Goal: Transaction & Acquisition: Subscribe to service/newsletter

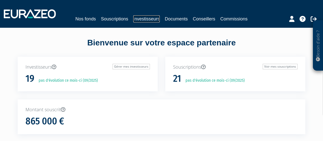
click at [139, 19] on link "Investisseurs" at bounding box center [146, 18] width 26 height 7
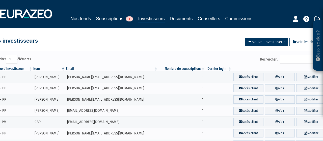
click at [274, 42] on link "Nouvel investisseur" at bounding box center [266, 42] width 43 height 8
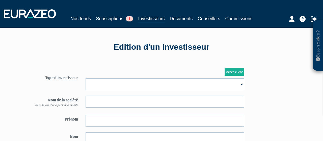
click at [85, 78] on select "Mr Mme Société" at bounding box center [164, 84] width 158 height 12
select select "3"
click option "Mme" at bounding box center [0, 0] width 0 height 0
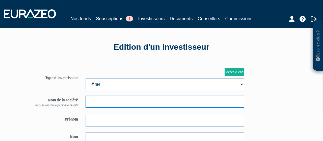
click at [102, 102] on input "text" at bounding box center [164, 102] width 158 height 12
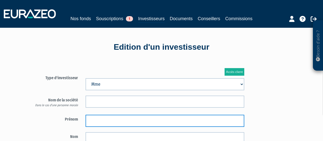
click at [113, 120] on input "text" at bounding box center [164, 121] width 158 height 12
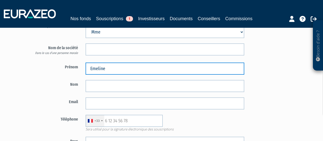
scroll to position [52, 0]
type input "Emeline"
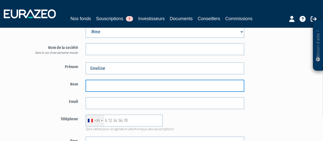
click at [100, 86] on input "text" at bounding box center [164, 86] width 158 height 12
type input "CHAPPAZ"
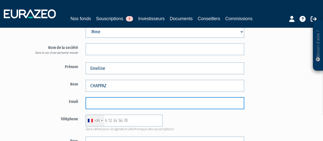
click at [106, 103] on input "email" at bounding box center [164, 103] width 158 height 12
type input "[PERSON_NAME][EMAIL_ADDRESS][DOMAIN_NAME]"
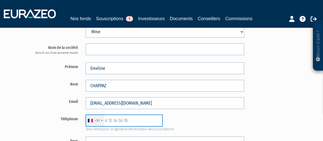
click at [112, 120] on input "text" at bounding box center [123, 120] width 77 height 12
type input "0630827112"
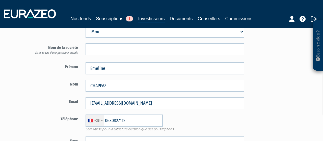
click at [195, 115] on div "+33 France +33 Germany (Deutschland) +49 Switzerland (Schweiz) +41 Belgium (Bel…" at bounding box center [165, 120] width 166 height 12
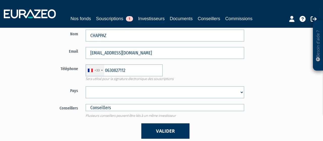
scroll to position [105, 0]
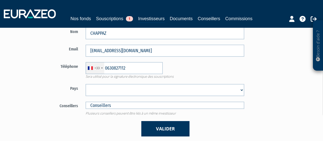
click at [85, 84] on select "Afghanistan Afrique du Sud Albanie Algérie Allemagne Andorre Angola Anguilla An…" at bounding box center [164, 90] width 158 height 12
select select "75"
click option "France" at bounding box center [0, 0] width 0 height 0
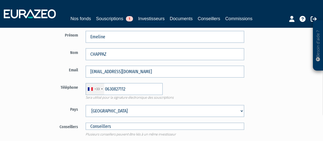
scroll to position [79, 0]
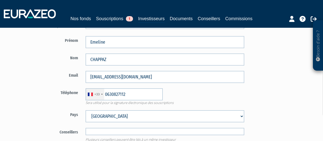
click at [111, 133] on input "text" at bounding box center [164, 131] width 158 height 7
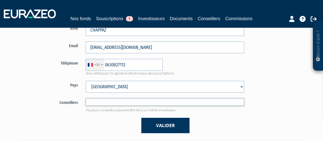
scroll to position [131, 0]
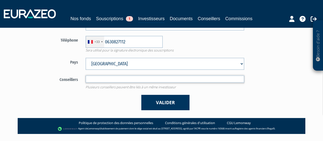
click at [99, 79] on input "text" at bounding box center [164, 78] width 158 height 7
click at [104, 97] on div "Valider" at bounding box center [165, 102] width 166 height 15
type input "Conseillers"
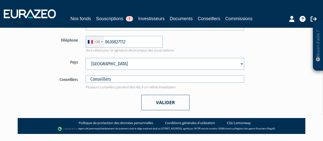
click at [157, 101] on button "Valider" at bounding box center [165, 102] width 48 height 15
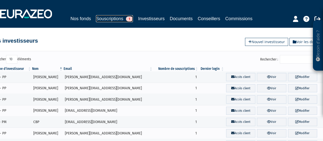
click at [109, 20] on link "Souscriptions 1" at bounding box center [114, 18] width 37 height 7
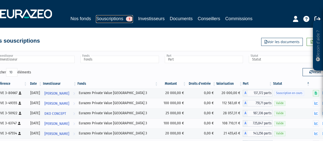
click at [109, 18] on link "Souscriptions 1" at bounding box center [114, 19] width 37 height 8
click at [83, 18] on link "Nos fonds" at bounding box center [80, 18] width 20 height 7
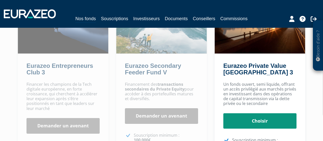
scroll to position [79, 0]
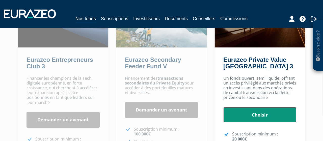
click at [262, 111] on link "Choisir" at bounding box center [259, 115] width 73 height 16
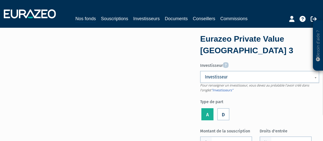
click at [206, 115] on label "A" at bounding box center [207, 114] width 12 height 12
click at [0, 0] on input "A" at bounding box center [0, 0] width 0 height 0
click at [241, 77] on span "Investisseur" at bounding box center [256, 77] width 103 height 6
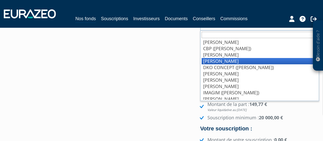
click at [232, 62] on li "CHAPPAZ Emeline" at bounding box center [260, 61] width 116 height 6
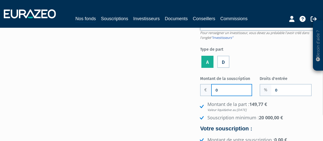
click at [215, 92] on input "0" at bounding box center [232, 89] width 40 height 11
click at [231, 89] on input "150" at bounding box center [232, 89] width 40 height 11
type input "150 000"
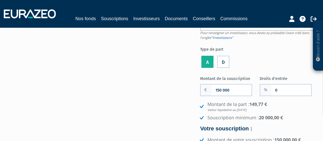
click at [272, 69] on form "Eurazeo Private Value Europe 3 Investisseur Pour renseigner un investisseur, vo…" at bounding box center [259, 83] width 119 height 204
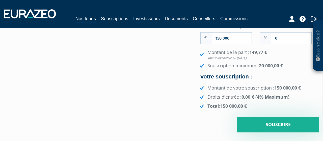
scroll to position [105, 0]
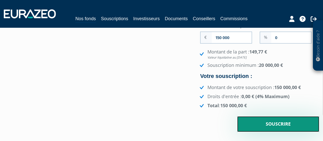
click at [281, 124] on input "Souscrire" at bounding box center [278, 124] width 82 height 16
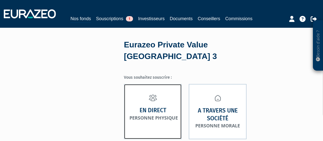
click at [151, 106] on strong "En direct" at bounding box center [152, 110] width 27 height 8
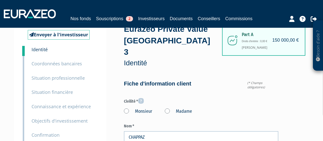
scroll to position [26, 0]
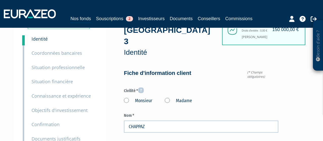
click at [168, 98] on label "Madame" at bounding box center [178, 101] width 27 height 7
click at [0, 0] on "Madame" at bounding box center [0, 0] width 0 height 0
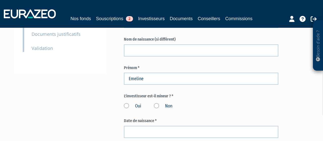
scroll to position [131, 0]
click at [157, 103] on label "Non" at bounding box center [163, 106] width 18 height 7
click at [0, 0] on input "Non" at bounding box center [0, 0] width 0 height 0
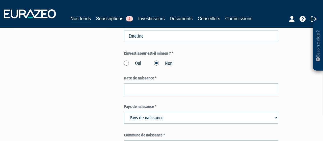
scroll to position [184, 0]
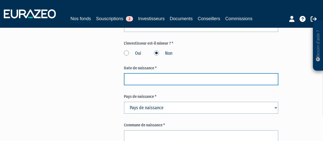
click at [130, 73] on input at bounding box center [201, 79] width 154 height 12
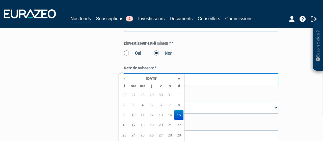
type input "15/02/1976"
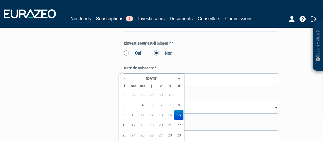
click at [181, 113] on td "15" at bounding box center [178, 115] width 9 height 10
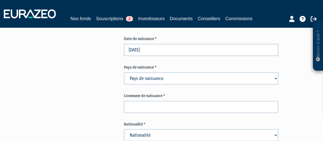
scroll to position [236, 0]
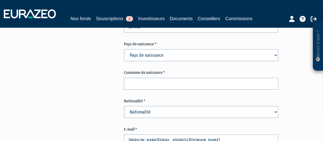
click at [124, 49] on select "Pays de naissance Afghanistan Afrique du Sud Albanie Algérie Allemagne Andorre" at bounding box center [201, 55] width 154 height 12
select select "75"
click option "[GEOGRAPHIC_DATA]" at bounding box center [0, 0] width 0 height 0
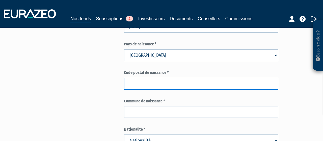
click at [141, 78] on input "text" at bounding box center [201, 84] width 154 height 12
type input "38400"
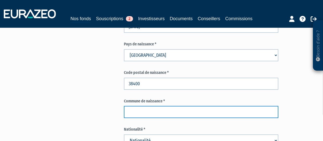
click at [146, 106] on input "text" at bounding box center [201, 112] width 154 height 12
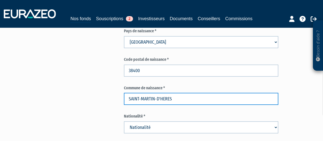
scroll to position [262, 0]
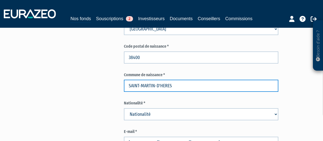
type input "SAINT-MARTIN-D'HERES"
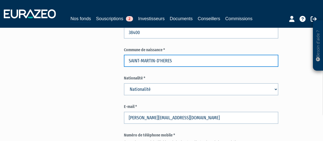
scroll to position [289, 0]
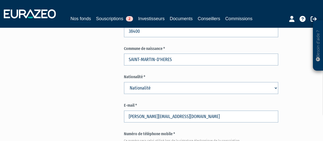
click at [146, 74] on div "Nationalité * Nationalité Afghanistan Afrique du Sud Albanie Algérie Allemagne" at bounding box center [201, 84] width 154 height 20
click at [124, 82] on select "Nationalité Afghanistan Afrique du Sud Albanie Algérie Allemagne Andorre" at bounding box center [201, 88] width 154 height 12
select select "75"
click option "France" at bounding box center [0, 0] width 0 height 0
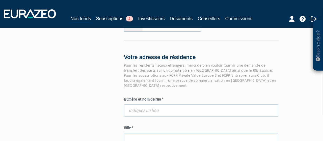
scroll to position [446, 0]
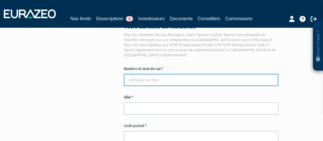
click at [141, 74] on input "text" at bounding box center [201, 80] width 154 height 12
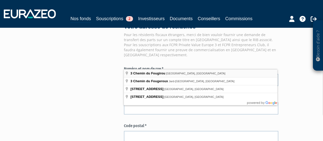
type input "3 Chemin du Fougirou, Saint-Égrève, France"
type input "Saint-Égrève"
type input "38120"
type input "3 Chemin du Fougirou"
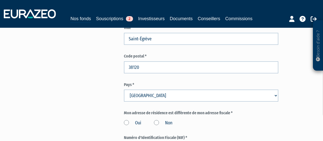
scroll to position [577, 0]
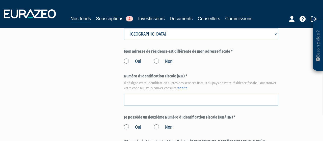
click at [157, 58] on label "Non" at bounding box center [163, 61] width 18 height 7
click at [0, 0] on input "Non" at bounding box center [0, 0] width 0 height 0
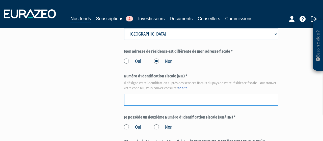
click at [145, 94] on input "text" at bounding box center [201, 100] width 154 height 12
type input "1482721643466"
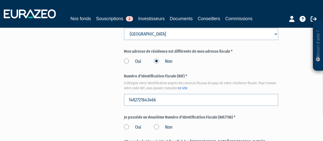
click at [157, 124] on label "Non" at bounding box center [163, 127] width 18 height 7
click at [0, 0] on input "Non" at bounding box center [0, 0] width 0 height 0
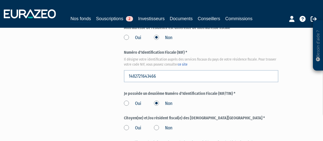
scroll to position [603, 0]
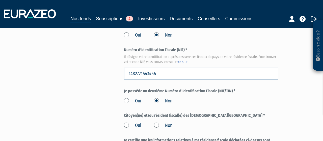
click at [158, 122] on label "Non" at bounding box center [163, 125] width 18 height 7
click at [0, 0] on input "Non" at bounding box center [0, 0] width 0 height 0
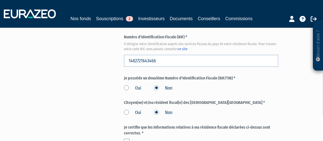
scroll to position [629, 0]
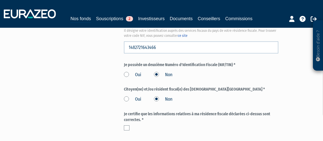
click at [126, 125] on label at bounding box center [127, 127] width 6 height 5
click at [0, 0] on input "checkbox" at bounding box center [0, 0] width 0 height 0
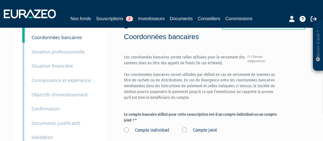
scroll to position [52, 0]
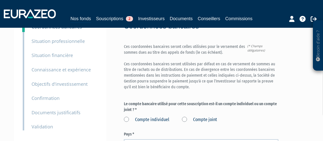
click at [138, 117] on label "Compte individuel" at bounding box center [146, 120] width 45 height 7
click at [0, 0] on individuel "Compte individuel" at bounding box center [0, 0] width 0 height 0
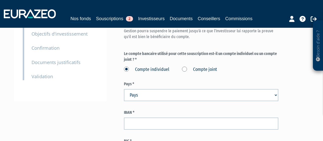
scroll to position [105, 0]
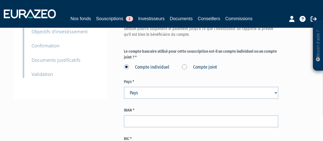
click at [124, 87] on select "Pays [GEOGRAPHIC_DATA] [GEOGRAPHIC_DATA] [GEOGRAPHIC_DATA] [GEOGRAPHIC_DATA] [G…" at bounding box center [201, 93] width 154 height 12
select select "75"
click option "[GEOGRAPHIC_DATA]" at bounding box center [0, 0] width 0 height 0
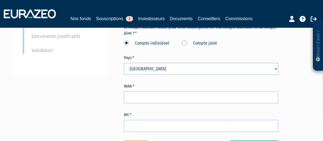
scroll to position [131, 0]
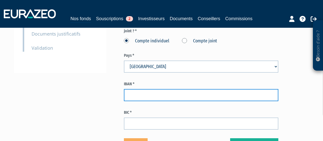
click at [149, 89] on input "text" at bounding box center [201, 95] width 154 height 12
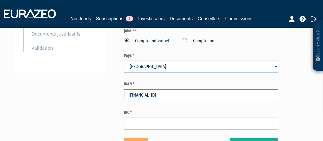
type input "FR7610096180920007223860235"
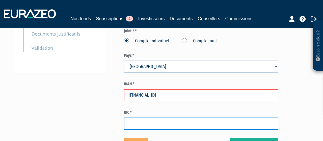
click at [165, 118] on input "text" at bounding box center [201, 124] width 154 height 12
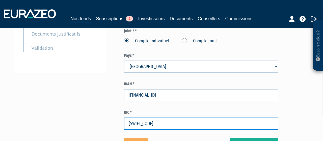
type input "CMCIFRPP"
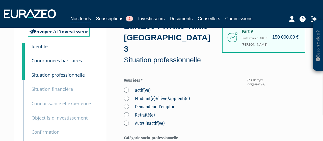
scroll to position [26, 0]
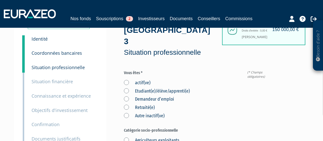
click at [129, 80] on label "actif(ve)" at bounding box center [137, 83] width 26 height 7
click at [0, 0] on input "actif(ve)" at bounding box center [0, 0] width 0 height 0
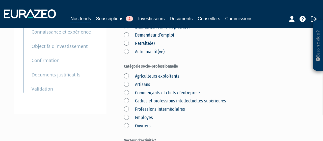
scroll to position [105, 0]
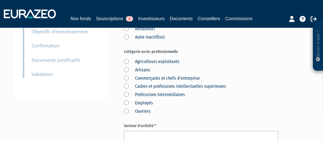
click at [126, 75] on label "Commerçants et chefs d'entreprise" at bounding box center [162, 78] width 76 height 7
click at [0, 0] on d\'entreprise "Commerçants et chefs d'entreprise" at bounding box center [0, 0] width 0 height 0
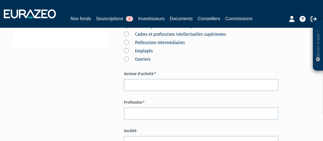
scroll to position [157, 0]
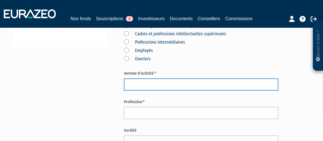
click at [137, 78] on input "text" at bounding box center [201, 84] width 154 height 12
type input "PARA-MEDICAL"
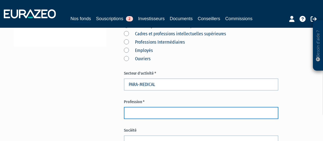
click at [139, 107] on input "text" at bounding box center [201, 113] width 154 height 12
type input "MASSEUR-KINESITHERAPEUTE"
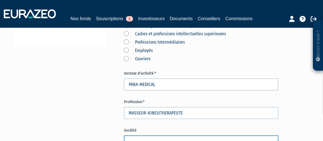
click at [150, 135] on input "text" at bounding box center [201, 141] width 154 height 12
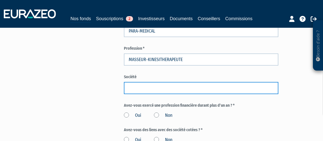
scroll to position [210, 0]
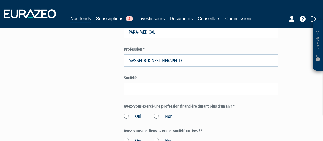
click at [158, 113] on label "Non" at bounding box center [163, 116] width 18 height 7
click at [0, 0] on input "Non" at bounding box center [0, 0] width 0 height 0
click at [155, 138] on label "Non" at bounding box center [163, 141] width 18 height 7
click at [0, 0] on input "Non" at bounding box center [0, 0] width 0 height 0
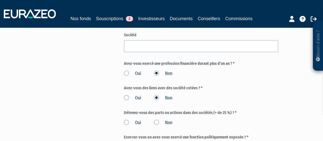
scroll to position [262, 0]
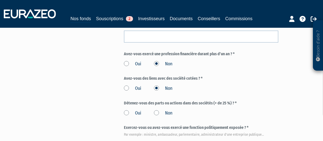
click at [157, 110] on label "Non" at bounding box center [163, 113] width 18 height 7
click at [0, 0] on input "Non" at bounding box center [0, 0] width 0 height 0
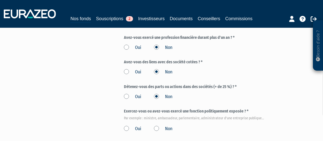
scroll to position [289, 0]
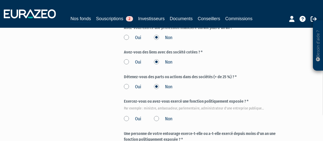
click at [159, 116] on label "Non" at bounding box center [163, 119] width 18 height 7
click at [0, 0] on input "Non" at bounding box center [0, 0] width 0 height 0
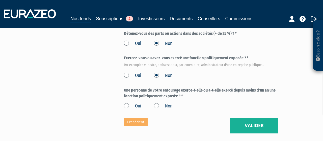
scroll to position [341, 0]
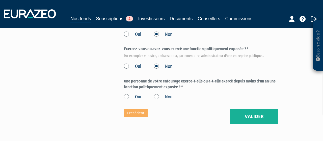
click at [156, 94] on label "Non" at bounding box center [163, 97] width 18 height 7
click at [0, 0] on input "Non" at bounding box center [0, 0] width 0 height 0
click at [253, 109] on button "Valider" at bounding box center [254, 117] width 48 height 16
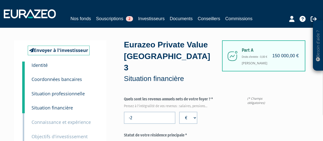
click at [169, 112] on input "-2" at bounding box center [149, 118] width 51 height 12
click at [169, 112] on input "19" at bounding box center [149, 118] width 51 height 12
drag, startPoint x: 150, startPoint y: 104, endPoint x: 111, endPoint y: 105, distance: 38.6
click at [124, 112] on input "19" at bounding box center [149, 118] width 51 height 12
type input "20000"
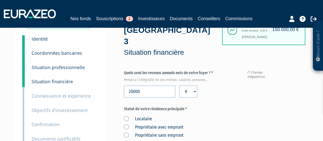
scroll to position [52, 0]
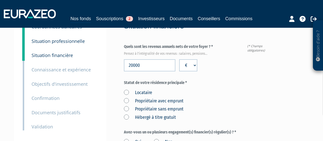
click at [125, 114] on label "Hébergé à titre gratuit" at bounding box center [150, 117] width 52 height 7
click at [0, 0] on gratuit "Hébergé à titre gratuit" at bounding box center [0, 0] width 0 height 0
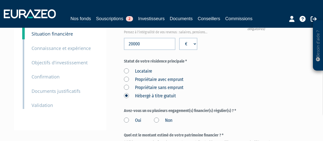
scroll to position [105, 0]
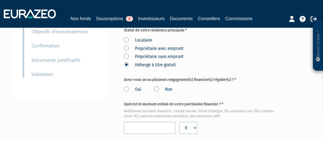
drag, startPoint x: 157, startPoint y: 77, endPoint x: 126, endPoint y: 20, distance: 65.2
click at [157, 86] on label "Non" at bounding box center [163, 89] width 18 height 7
click at [0, 0] on input "Non" at bounding box center [0, 0] width 0 height 0
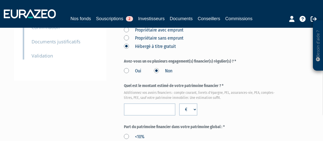
scroll to position [131, 0]
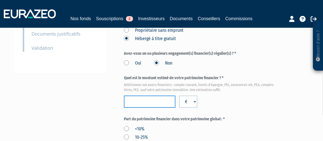
click at [143, 96] on input "number" at bounding box center [149, 102] width 51 height 12
type input "293000"
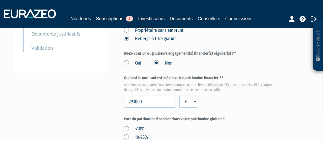
click at [206, 124] on div "<10% 10-25% 25-50% >50%" at bounding box center [201, 140] width 154 height 33
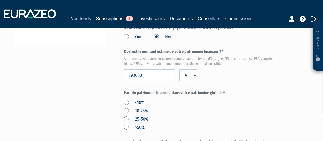
click at [128, 124] on label ">50%" at bounding box center [134, 127] width 21 height 7
click at [0, 0] on input ">50%" at bounding box center [0, 0] width 0 height 0
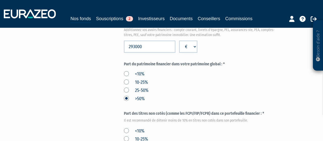
scroll to position [210, 0]
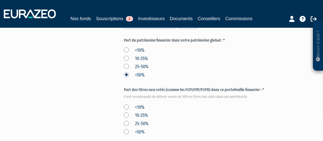
click at [128, 104] on label "<10%" at bounding box center [134, 107] width 20 height 7
click at [0, 0] on input "<10%" at bounding box center [0, 0] width 0 height 0
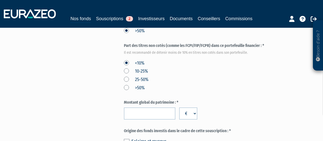
scroll to position [262, 0]
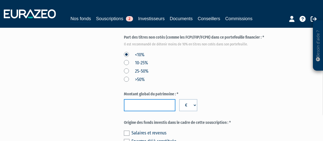
click at [151, 99] on input "number" at bounding box center [149, 105] width 51 height 12
type input "368000"
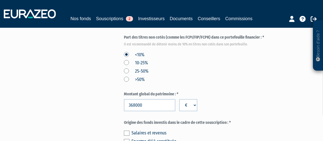
click at [215, 79] on form "(* Champs obligatoires) Quels sont les revenus annuels nets de votre foyer ? * …" at bounding box center [201, 18] width 154 height 368
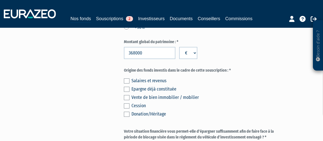
scroll to position [315, 0]
click at [127, 87] on label at bounding box center [127, 89] width 6 height 5
click at [0, 0] on input "checkbox" at bounding box center [0, 0] width 0 height 0
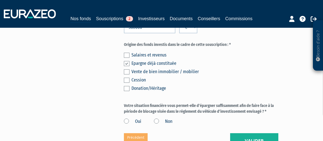
scroll to position [341, 0]
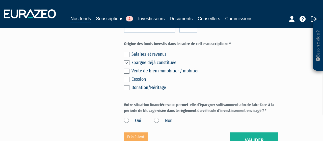
click at [127, 118] on label "Oui" at bounding box center [132, 121] width 17 height 7
click at [0, 0] on input "Oui" at bounding box center [0, 0] width 0 height 0
click at [249, 132] on button "Valider" at bounding box center [254, 140] width 48 height 16
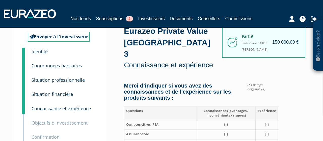
scroll to position [52, 0]
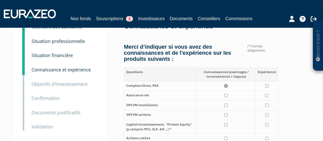
click at [227, 84] on input "checkbox" at bounding box center [225, 85] width 3 height 3
checkbox input "true"
click at [226, 94] on input "checkbox" at bounding box center [225, 95] width 3 height 3
checkbox input "true"
click at [226, 104] on input "checkbox" at bounding box center [225, 105] width 3 height 3
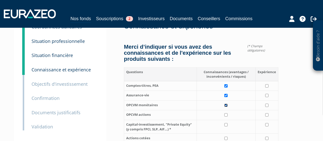
checkbox input "true"
click at [227, 84] on input "checkbox" at bounding box center [225, 85] width 3 height 3
checkbox input "true"
click at [267, 94] on input "checkbox" at bounding box center [266, 95] width 3 height 3
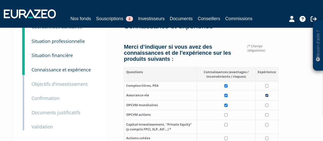
checkbox input "true"
click at [226, 104] on input "checkbox" at bounding box center [225, 105] width 3 height 3
checkbox input "false"
click at [226, 113] on input "checkbox" at bounding box center [225, 114] width 3 height 3
checkbox input "true"
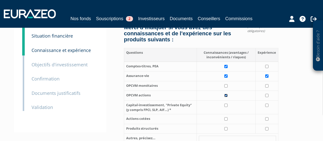
scroll to position [79, 0]
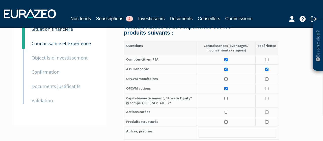
click at [226, 110] on input "checkbox" at bounding box center [225, 111] width 3 height 3
checkbox input "true"
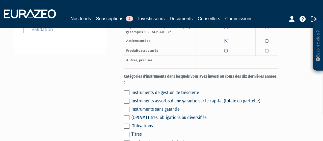
scroll to position [157, 0]
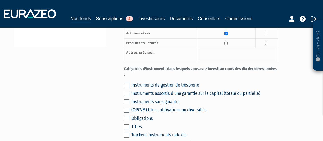
click at [127, 91] on label at bounding box center [127, 93] width 6 height 5
click at [0, 0] on input "checkbox" at bounding box center [0, 0] width 0 height 0
click at [128, 99] on label at bounding box center [127, 101] width 6 height 5
click at [0, 0] on input "checkbox" at bounding box center [0, 0] width 0 height 0
click at [128, 116] on label at bounding box center [127, 118] width 6 height 5
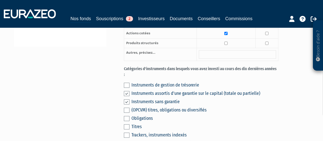
click at [0, 0] on input "checkbox" at bounding box center [0, 0] width 0 height 0
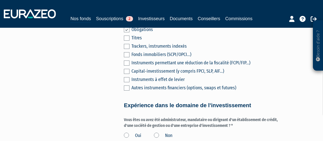
scroll to position [289, 0]
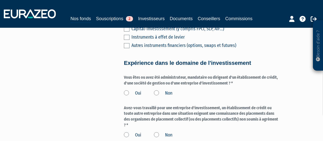
click at [156, 90] on label "Non" at bounding box center [163, 93] width 18 height 7
click at [0, 0] on input "Non" at bounding box center [0, 0] width 0 height 0
click at [158, 132] on label "Non" at bounding box center [163, 135] width 18 height 7
click at [0, 0] on input "Non" at bounding box center [0, 0] width 0 height 0
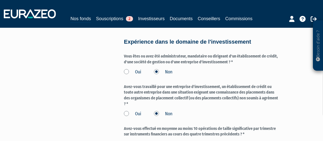
scroll to position [341, 0]
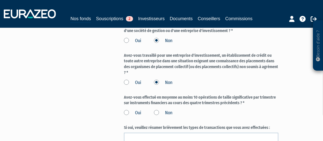
click at [158, 110] on label "Non" at bounding box center [163, 113] width 18 height 7
click at [0, 0] on input "Non" at bounding box center [0, 0] width 0 height 0
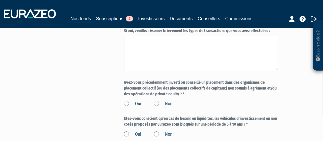
scroll to position [446, 0]
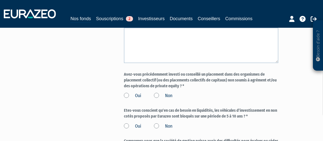
click at [157, 93] on label "Non" at bounding box center [163, 96] width 18 height 7
click at [0, 0] on input "Non" at bounding box center [0, 0] width 0 height 0
click at [125, 123] on label "Oui" at bounding box center [132, 126] width 17 height 7
click at [0, 0] on input "Oui" at bounding box center [0, 0] width 0 height 0
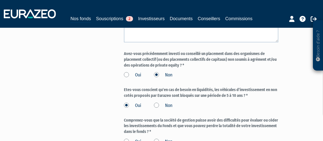
scroll to position [498, 0]
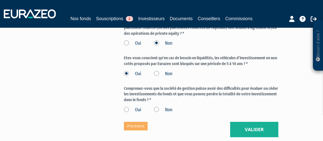
click at [126, 107] on label "Oui" at bounding box center [132, 110] width 17 height 7
click at [0, 0] on input "Oui" at bounding box center [0, 0] width 0 height 0
click at [259, 122] on button "Valider" at bounding box center [254, 130] width 48 height 16
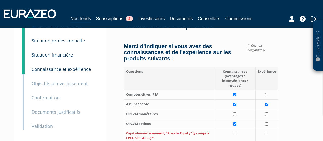
scroll to position [79, 0]
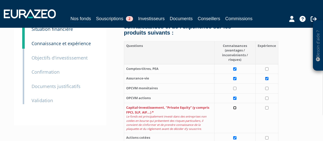
click at [235, 106] on input "checkbox" at bounding box center [234, 107] width 3 height 3
checkbox input "true"
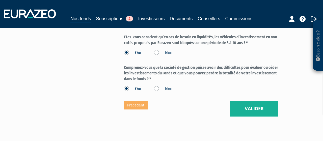
scroll to position [556, 0]
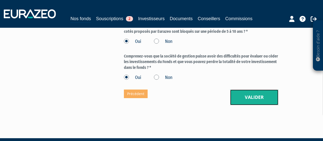
click at [251, 90] on button "Valider" at bounding box center [254, 98] width 48 height 16
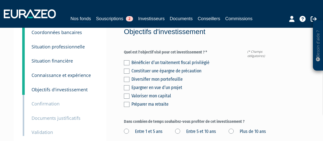
scroll to position [52, 0]
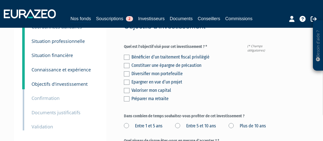
click at [126, 65] on div "Bénéficier d’un traitement fiscal privilégié Constituer une épargne de précauti…" at bounding box center [201, 77] width 154 height 50
click at [126, 71] on label at bounding box center [127, 73] width 6 height 5
click at [0, 0] on input "checkbox" at bounding box center [0, 0] width 0 height 0
click at [128, 80] on label at bounding box center [127, 82] width 6 height 5
click at [0, 0] on input "checkbox" at bounding box center [0, 0] width 0 height 0
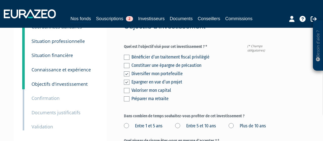
click at [128, 88] on label at bounding box center [127, 90] width 6 height 5
click at [0, 0] on input "checkbox" at bounding box center [0, 0] width 0 height 0
click at [128, 96] on label at bounding box center [127, 98] width 6 height 5
click at [0, 0] on input "checkbox" at bounding box center [0, 0] width 0 height 0
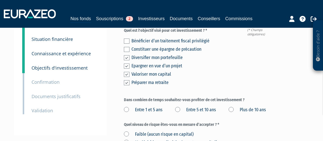
scroll to position [79, 0]
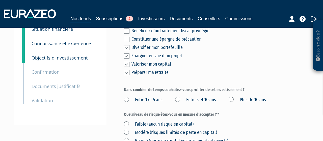
click at [179, 97] on label "Entre 5 et 10 ans" at bounding box center [195, 100] width 41 height 7
click at [0, 0] on ans "Entre 5 et 10 ans" at bounding box center [0, 0] width 0 height 0
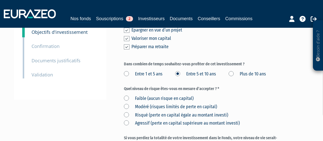
scroll to position [131, 0]
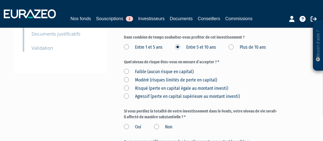
click at [127, 77] on label "Modéré (risques limités de perte en capital)" at bounding box center [170, 80] width 93 height 7
click at [0, 0] on capital\) "Modéré (risques limités de perte en capital)" at bounding box center [0, 0] width 0 height 0
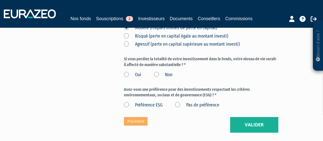
scroll to position [184, 0]
click at [156, 71] on label "Non" at bounding box center [163, 74] width 18 height 7
click at [0, 0] on input "Non" at bounding box center [0, 0] width 0 height 0
click at [178, 102] on label "Pas de préférence" at bounding box center [197, 105] width 44 height 7
click at [0, 0] on préférence "Pas de préférence" at bounding box center [0, 0] width 0 height 0
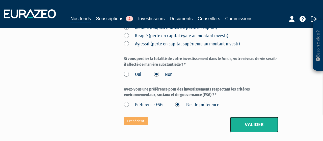
click at [249, 122] on button "Valider" at bounding box center [254, 125] width 48 height 16
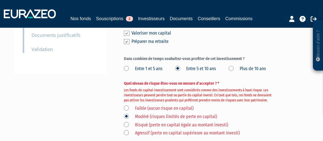
scroll to position [131, 0]
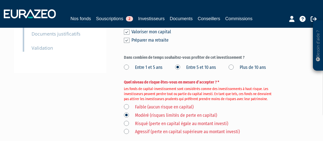
click at [125, 121] on label "Risqué (perte en capital égale au montant investi)" at bounding box center [176, 124] width 104 height 7
click at [0, 0] on investi\) "Risqué (perte en capital égale au montant investi)" at bounding box center [0, 0] width 0 height 0
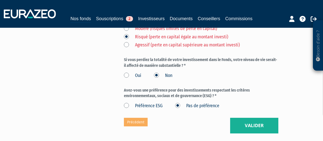
scroll to position [236, 0]
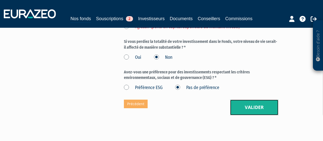
click at [251, 107] on button "Valider" at bounding box center [254, 108] width 48 height 16
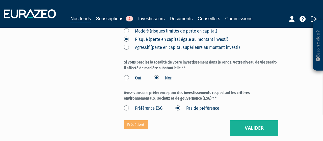
scroll to position [236, 0]
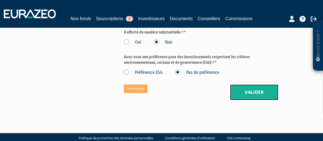
click at [262, 88] on button "Valider" at bounding box center [254, 92] width 48 height 16
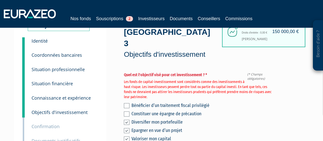
scroll to position [26, 0]
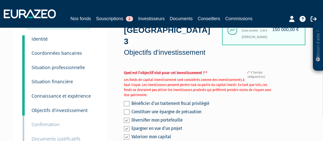
click at [128, 101] on label at bounding box center [127, 103] width 6 height 5
click at [0, 0] on input "checkbox" at bounding box center [0, 0] width 0 height 0
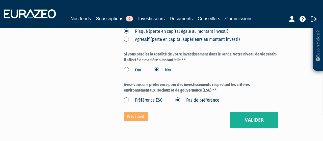
scroll to position [236, 0]
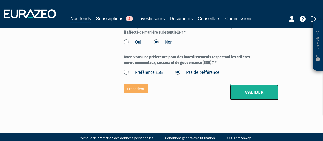
click at [260, 88] on button "Valider" at bounding box center [254, 92] width 48 height 16
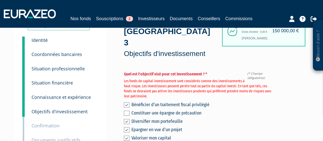
scroll to position [52, 0]
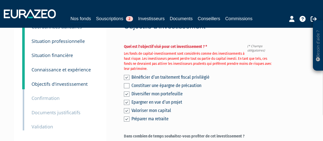
click at [128, 117] on label at bounding box center [127, 119] width 6 height 5
click at [0, 0] on input "checkbox" at bounding box center [0, 0] width 0 height 0
click at [127, 108] on label at bounding box center [127, 110] width 6 height 5
click at [0, 0] on input "checkbox" at bounding box center [0, 0] width 0 height 0
drag, startPoint x: 127, startPoint y: 92, endPoint x: 127, endPoint y: 89, distance: 2.5
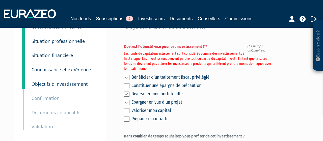
click at [127, 100] on label at bounding box center [127, 102] width 6 height 5
click at [0, 0] on input "checkbox" at bounding box center [0, 0] width 0 height 0
click at [127, 92] on label at bounding box center [127, 94] width 6 height 5
click at [0, 0] on input "checkbox" at bounding box center [0, 0] width 0 height 0
click at [127, 75] on label at bounding box center [127, 77] width 6 height 5
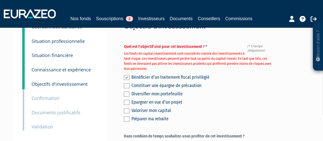
click at [0, 0] on input "checkbox" at bounding box center [0, 0] width 0 height 0
click at [125, 108] on label at bounding box center [127, 110] width 6 height 5
click at [0, 0] on input "checkbox" at bounding box center [0, 0] width 0 height 0
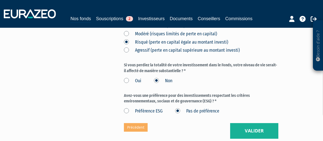
scroll to position [210, 0]
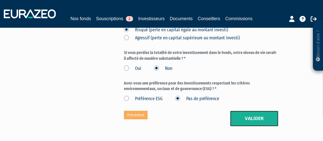
click at [249, 118] on button "Valider" at bounding box center [254, 119] width 48 height 16
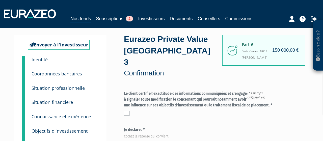
scroll to position [26, 0]
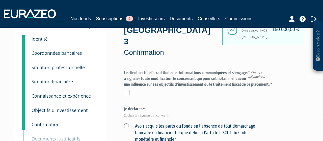
click at [126, 90] on label at bounding box center [127, 92] width 6 height 5
click at [0, 0] on input "checkbox" at bounding box center [0, 0] width 0 height 0
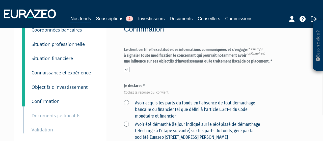
scroll to position [79, 0]
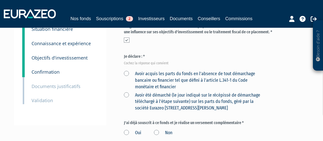
click at [126, 71] on label "Avoir acquis les parts du fonds en l'absence de tout démarchage bancaire ou fin…" at bounding box center [195, 80] width 142 height 19
click at [0, 0] on financier "Avoir acquis les parts du fonds en l'absence de tout démarchage bancaire ou fin…" at bounding box center [0, 0] width 0 height 0
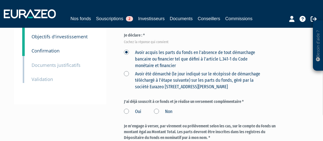
scroll to position [157, 0]
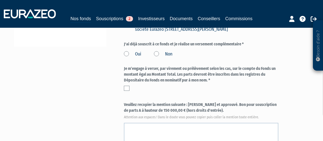
click at [158, 51] on label "Non" at bounding box center [163, 54] width 18 height 7
click at [0, 0] on input "Non" at bounding box center [0, 0] width 0 height 0
click at [126, 86] on label at bounding box center [127, 88] width 6 height 5
click at [0, 0] on input "checkbox" at bounding box center [0, 0] width 0 height 0
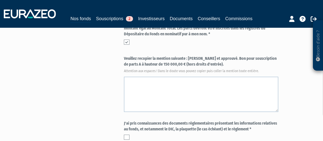
scroll to position [210, 0]
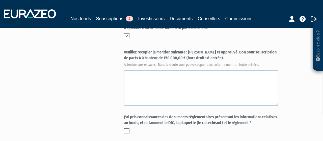
drag, startPoint x: 188, startPoint y: 40, endPoint x: 203, endPoint y: 48, distance: 17.1
click at [203, 49] on label "Veuillez recopier la mention suivante : [PERSON_NAME] et approuvé. Bon pour sou…" at bounding box center [201, 57] width 154 height 17
copy label "Lu et approuvé. Bon pour souscription de parts A à hauteur de 150 000,00 € (hor…"
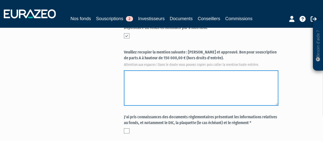
click at [133, 70] on textarea at bounding box center [201, 87] width 154 height 35
paste textarea "Lu et approuvé. Bon pour souscription de parts A à hauteur de 150 000,00 € (hor…"
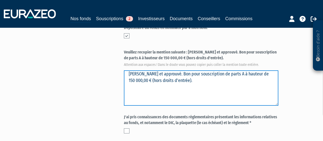
drag, startPoint x: 133, startPoint y: 62, endPoint x: 109, endPoint y: 61, distance: 24.8
click at [124, 70] on textarea at bounding box center [201, 87] width 154 height 35
type textarea "Lu et approuvé. Bon pour souscription de parts A à hauteur de 150 000,00 € (hor…"
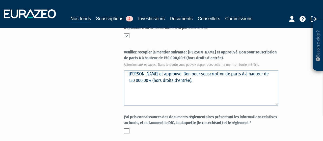
click at [126, 128] on label at bounding box center [127, 130] width 6 height 5
click at [0, 0] on input "checkbox" at bounding box center [0, 0] width 0 height 0
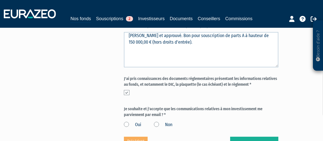
scroll to position [262, 0]
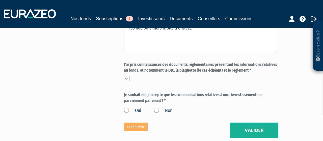
click at [125, 107] on label "Oui" at bounding box center [132, 110] width 17 height 7
click at [0, 0] on input "Oui" at bounding box center [0, 0] width 0 height 0
click at [255, 123] on button "Valider" at bounding box center [254, 131] width 48 height 16
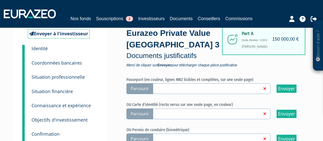
scroll to position [52, 0]
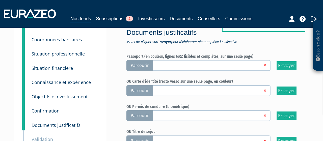
click at [130, 89] on span "Parcourir" at bounding box center [139, 90] width 27 height 11
click at [0, 0] on input "Parcourir" at bounding box center [0, 0] width 0 height 0
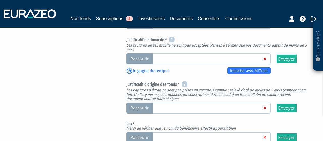
scroll to position [157, 0]
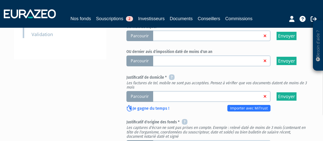
click at [145, 93] on span "Parcourir" at bounding box center [139, 96] width 27 height 11
click at [0, 0] on input "Parcourir" at bounding box center [0, 0] width 0 height 0
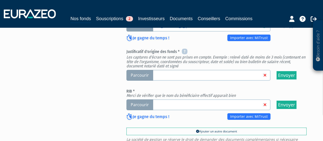
scroll to position [210, 0]
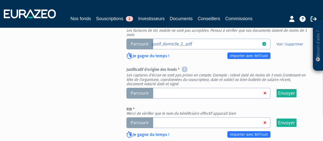
click at [147, 93] on span "Parcourir" at bounding box center [139, 93] width 27 height 11
click at [0, 0] on input "Parcourir" at bounding box center [0, 0] width 0 height 0
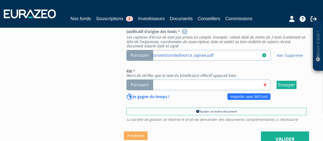
scroll to position [262, 0]
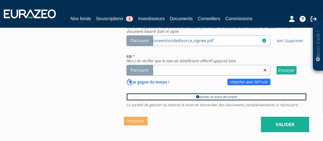
click at [199, 96] on link "Ajouter un autre document" at bounding box center [216, 97] width 180 height 8
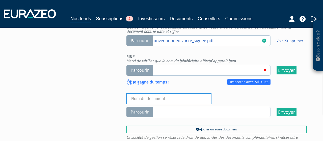
click at [146, 98] on input "text" at bounding box center [168, 98] width 85 height 11
type input "Relevé bancaire versement soulte divorce"
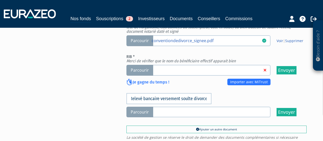
click at [141, 112] on span "Parcourir" at bounding box center [139, 112] width 27 height 11
click at [0, 0] on input "Parcourir" at bounding box center [0, 0] width 0 height 0
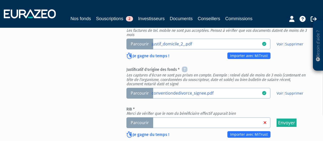
scroll to position [262, 0]
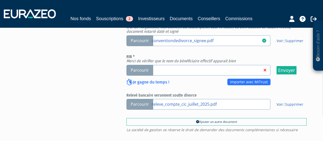
click at [141, 73] on span "Parcourir" at bounding box center [139, 70] width 27 height 11
click at [0, 0] on input "Parcourir" at bounding box center [0, 0] width 0 height 0
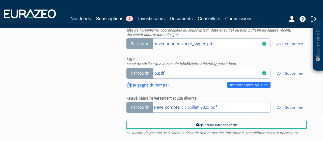
scroll to position [289, 0]
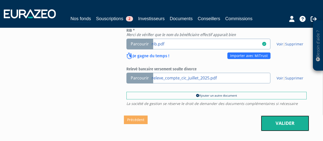
click at [280, 118] on link "Valider" at bounding box center [285, 124] width 48 height 16
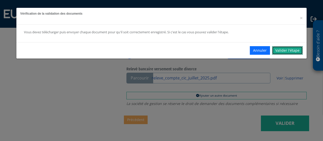
click at [286, 50] on link "Valider l'étape" at bounding box center [287, 50] width 31 height 9
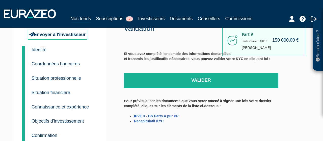
scroll to position [26, 0]
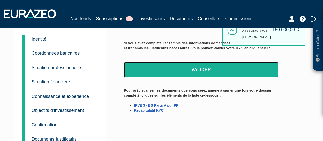
click at [202, 66] on link "Valider" at bounding box center [201, 70] width 154 height 16
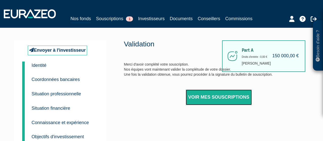
click at [220, 96] on link "Voir mes souscriptions" at bounding box center [219, 98] width 66 height 16
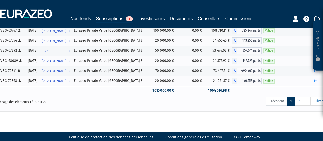
scroll to position [109, 0]
